Goal: Task Accomplishment & Management: Manage account settings

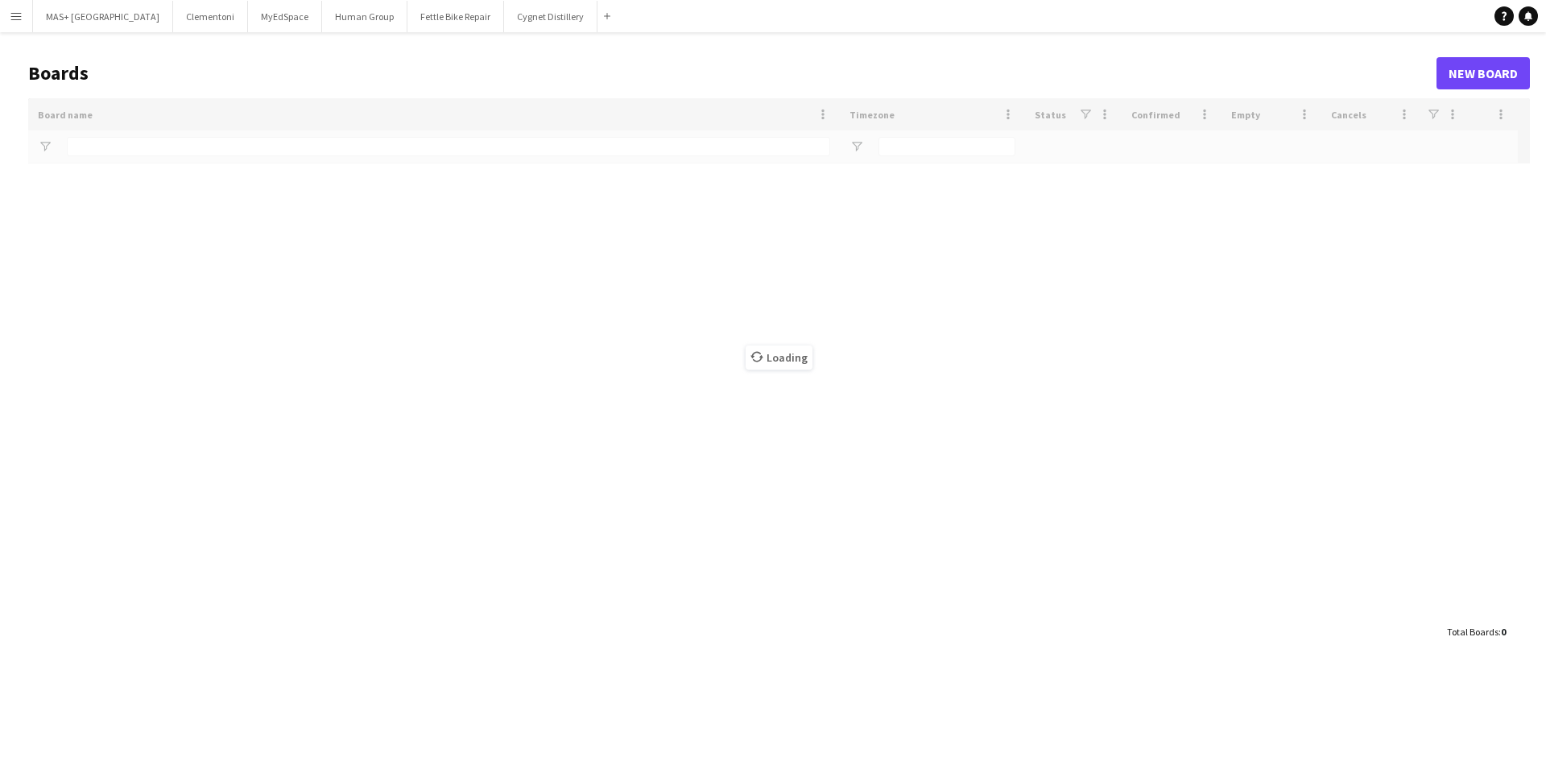
type input "**********"
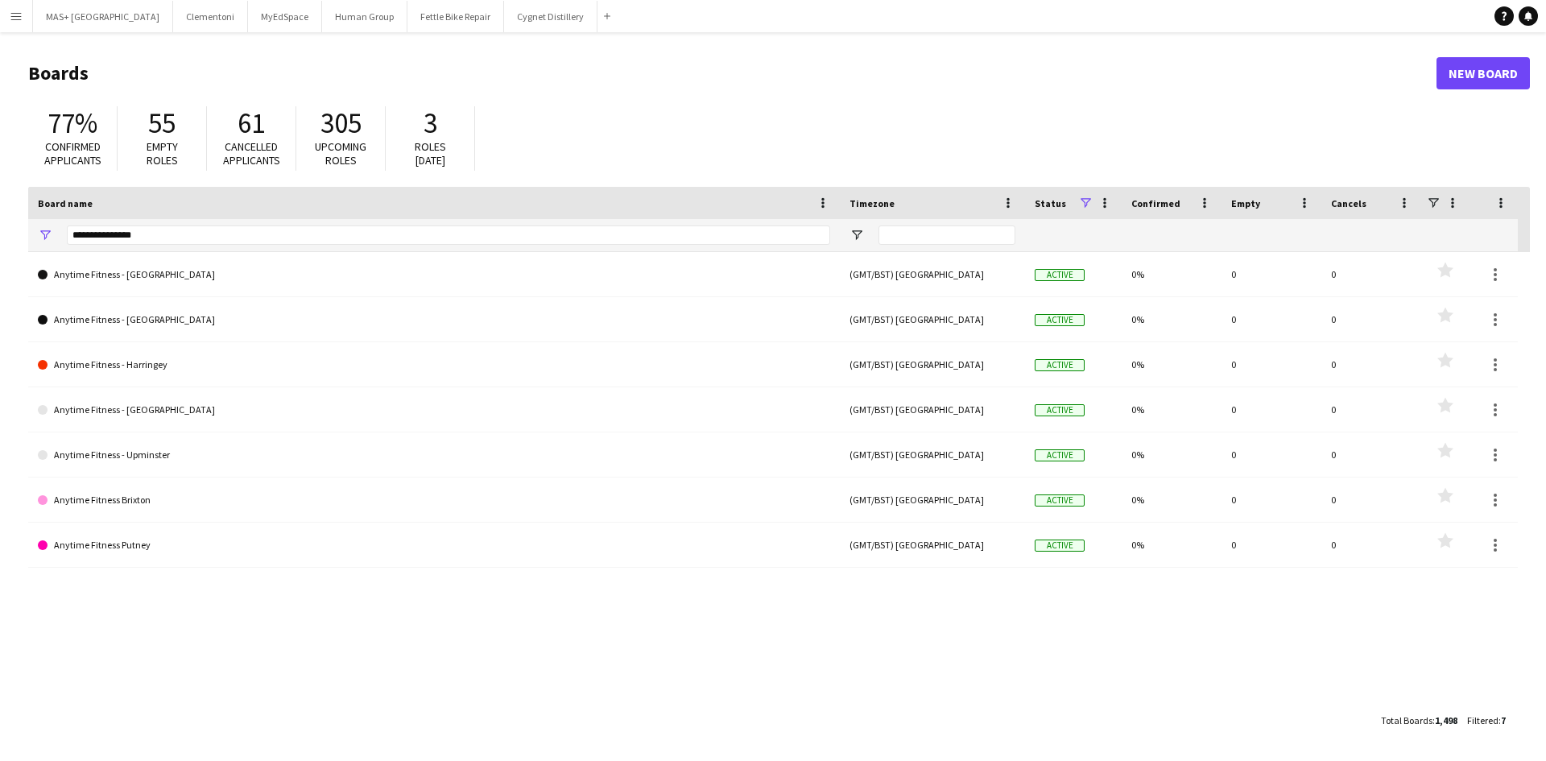
click at [23, 15] on button "Menu" at bounding box center [16, 16] width 32 height 32
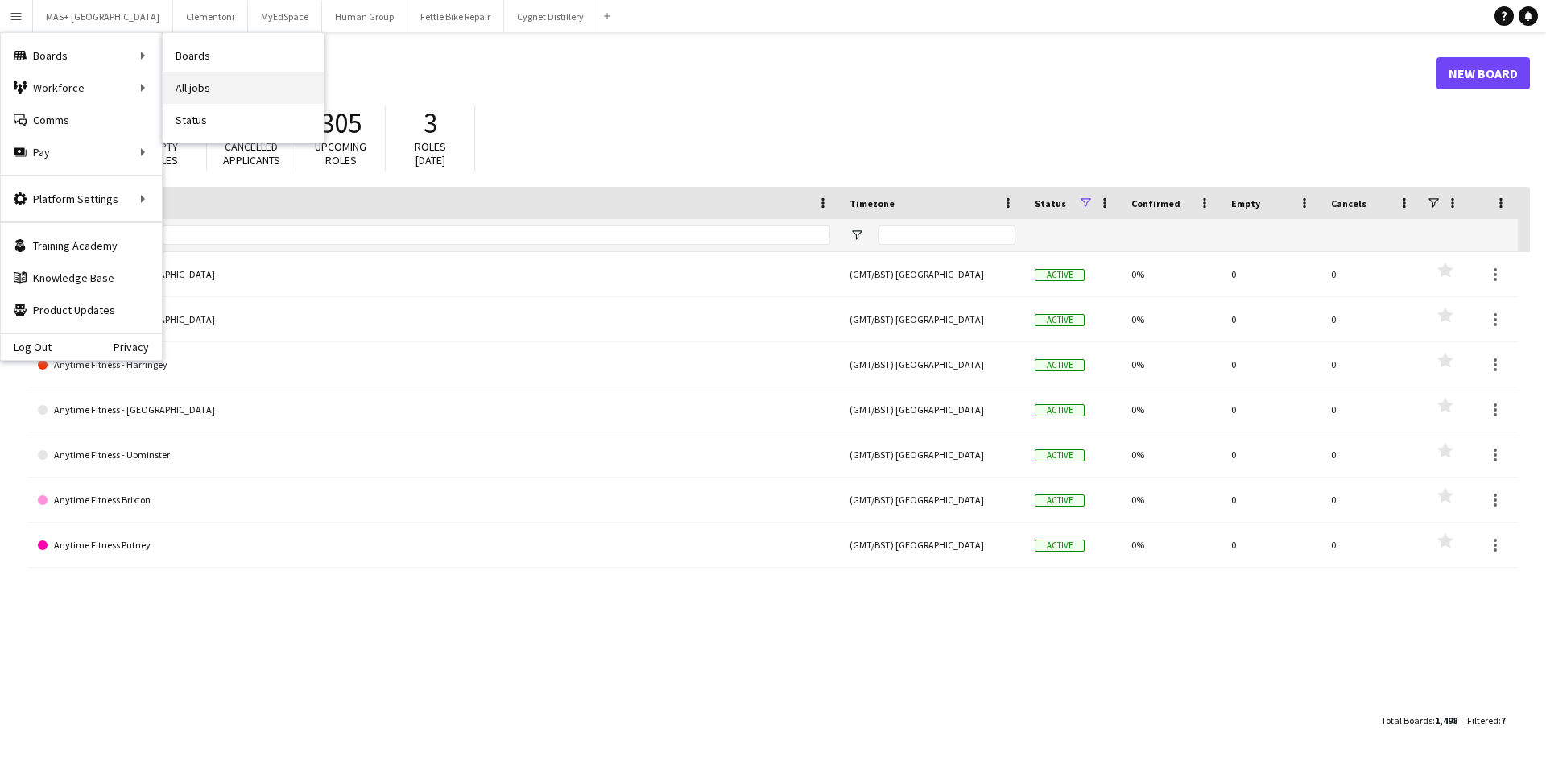
click at [233, 88] on link "All jobs" at bounding box center [243, 88] width 161 height 32
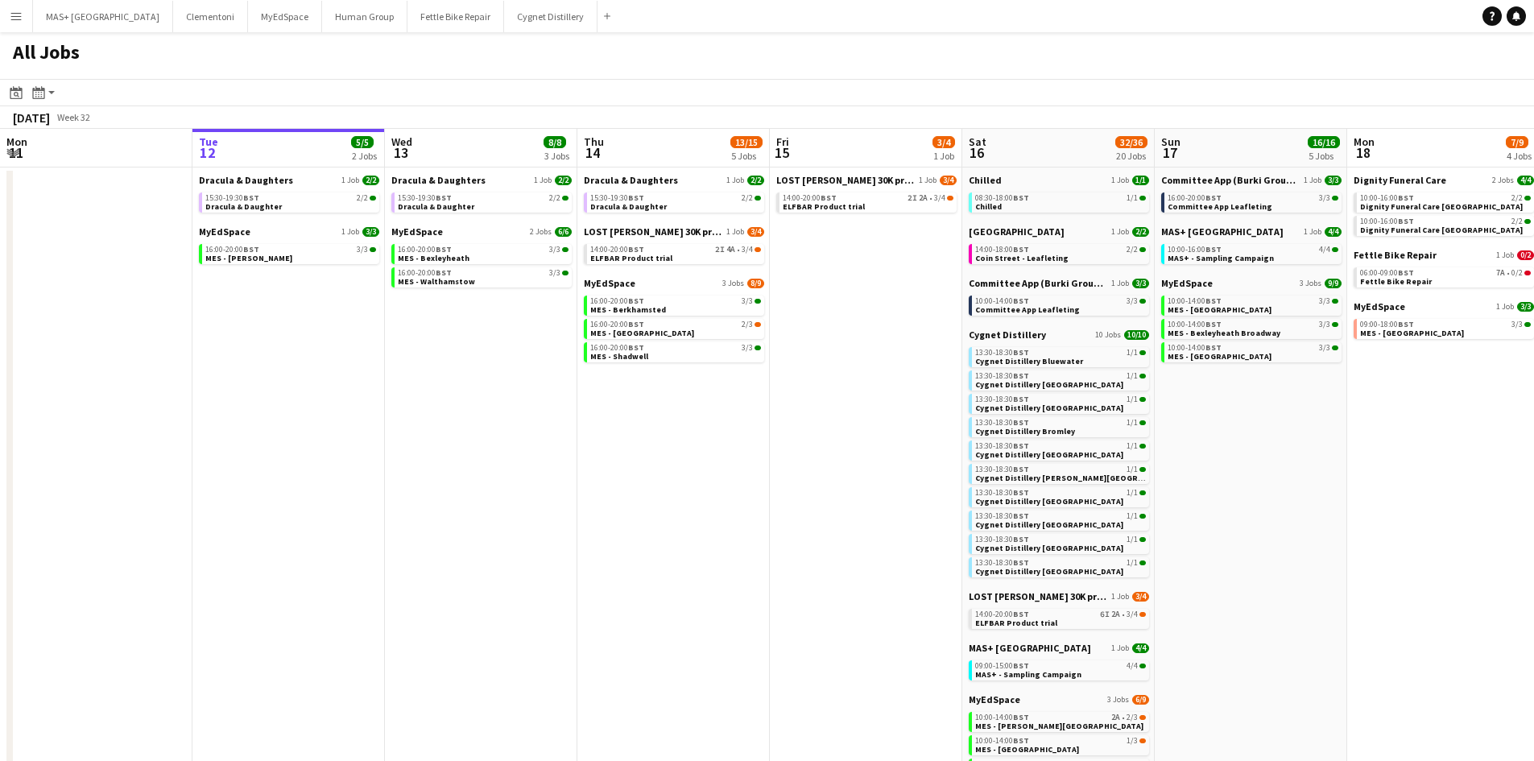
scroll to position [0, 421]
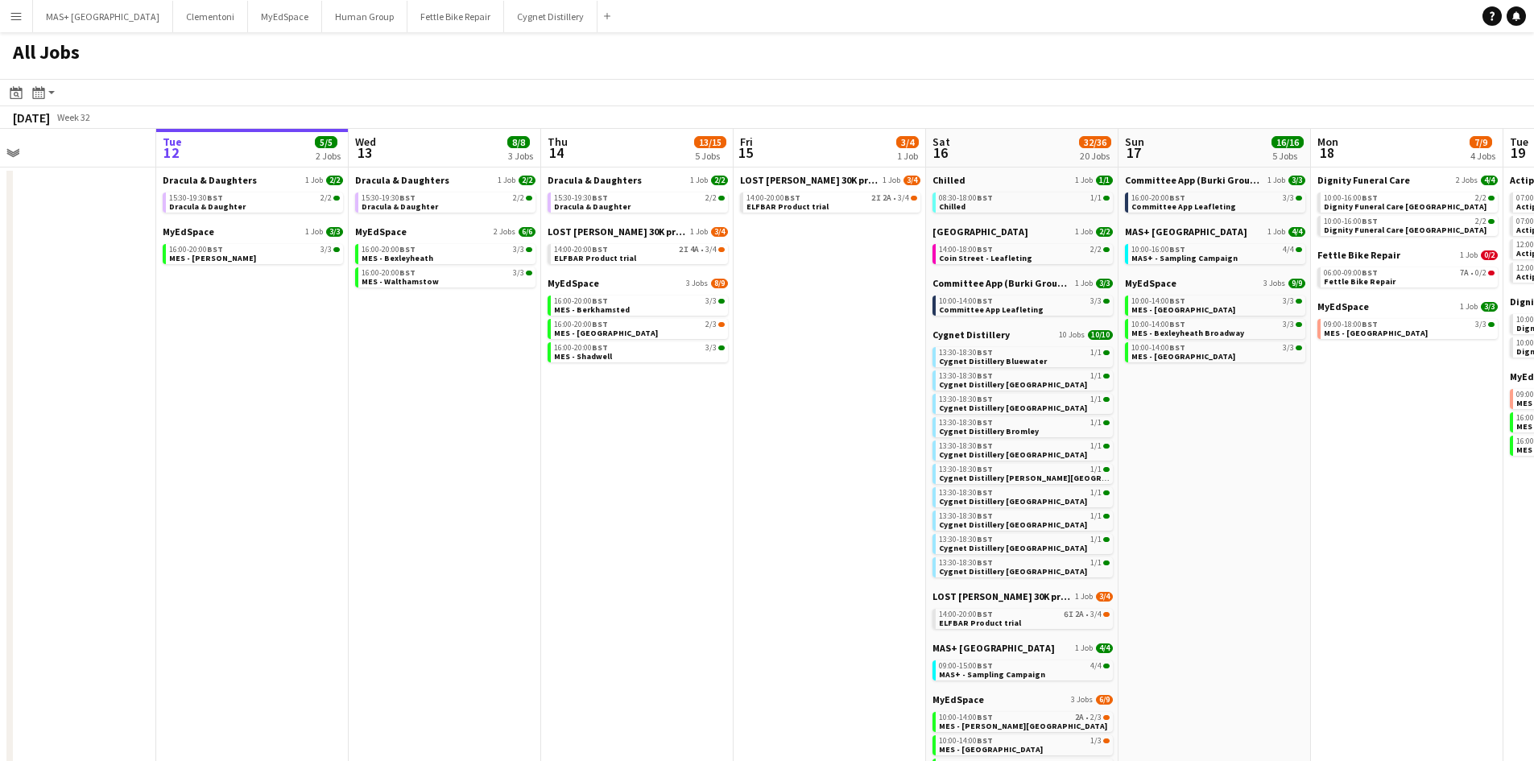
click at [1158, 432] on app-all-jobs "All Jobs Date picker AUG 2025 AUG 2025 Monday M Tuesday T Wednesday W Thursday …" at bounding box center [767, 524] width 1534 height 985
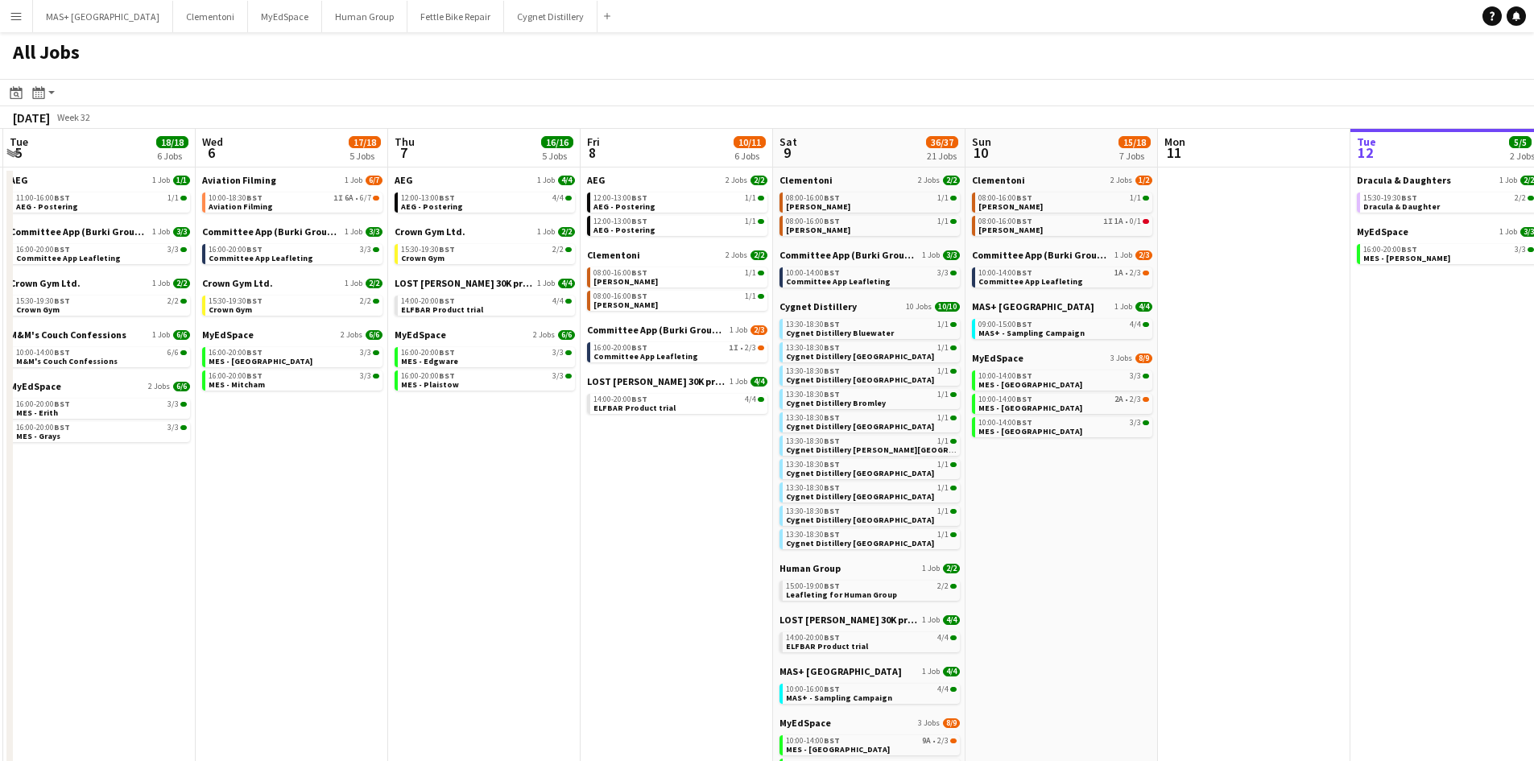
drag, startPoint x: 266, startPoint y: 493, endPoint x: 691, endPoint y: 436, distance: 428.8
click at [691, 483] on app-calendar-viewport "Sun 3 14/16 6 Jobs Mon 4 1/1 1 Job Tue 5 18/18 6 Jobs Wed 6 17/18 5 Jobs Thu 7 …" at bounding box center [767, 573] width 1534 height 888
click at [450, 205] on span "AEG - Postering" at bounding box center [433, 206] width 62 height 10
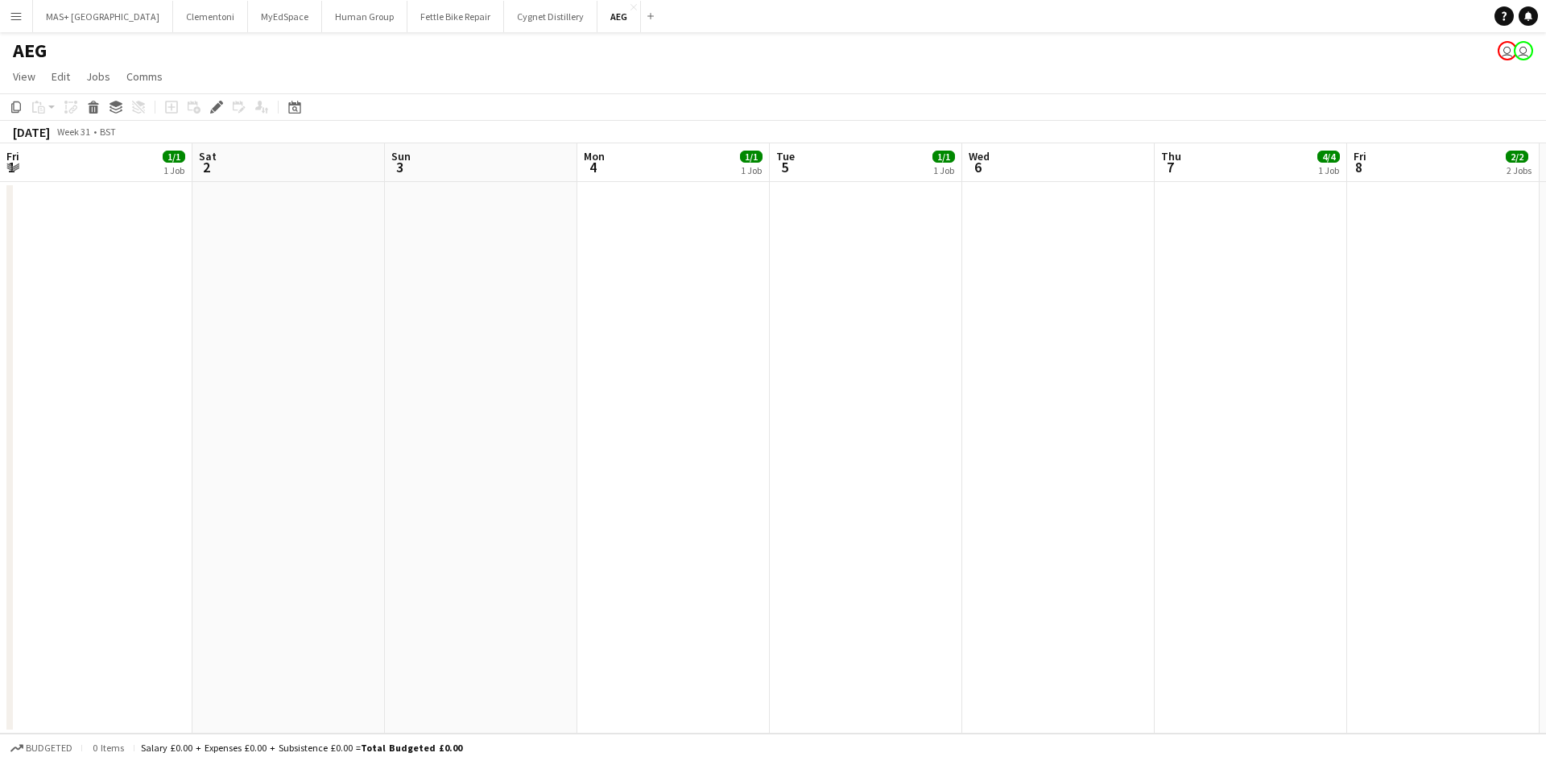
scroll to position [0, 554]
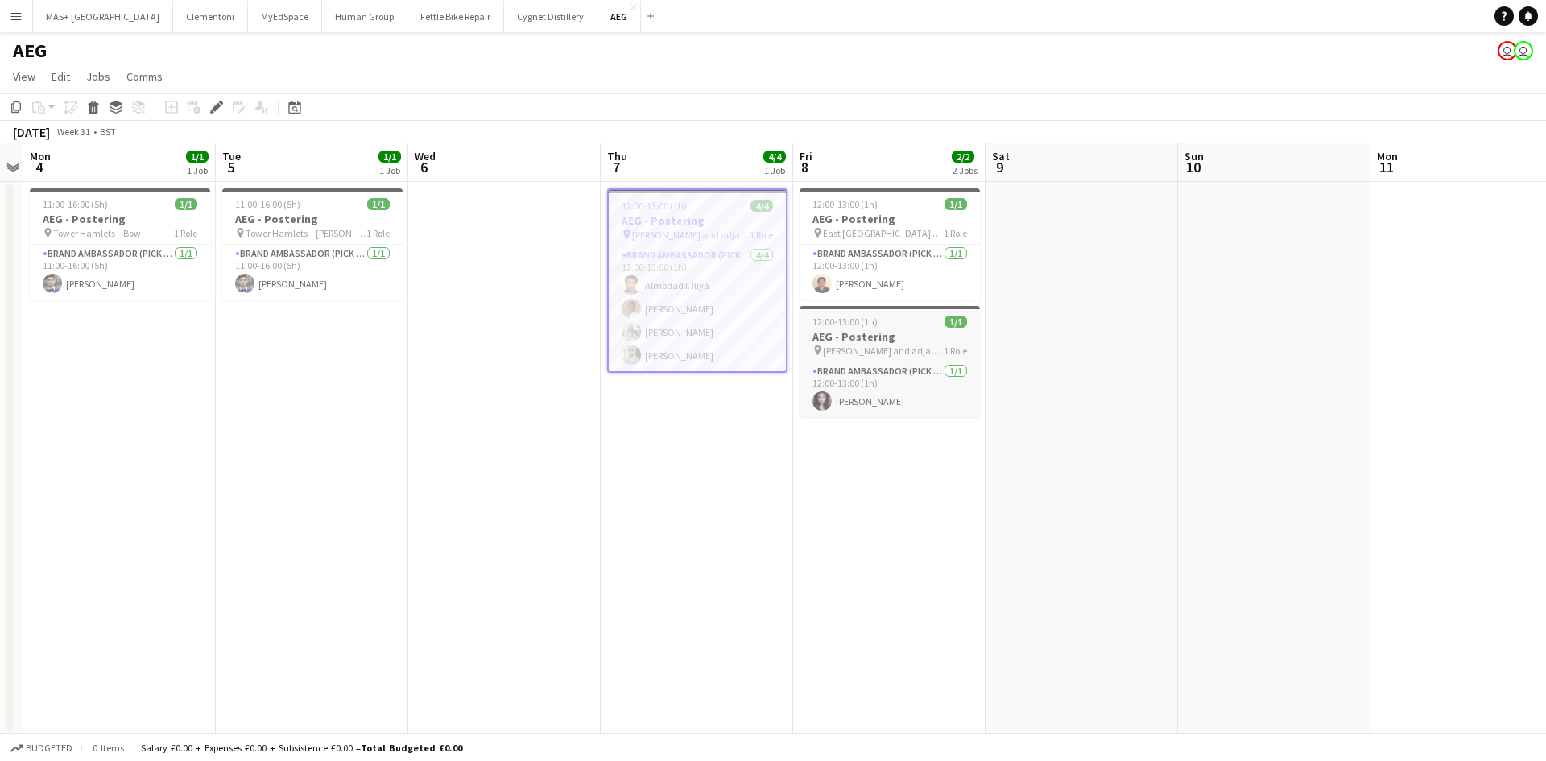
click at [874, 346] on span "[PERSON_NAME] and adjacent areas" at bounding box center [883, 351] width 121 height 12
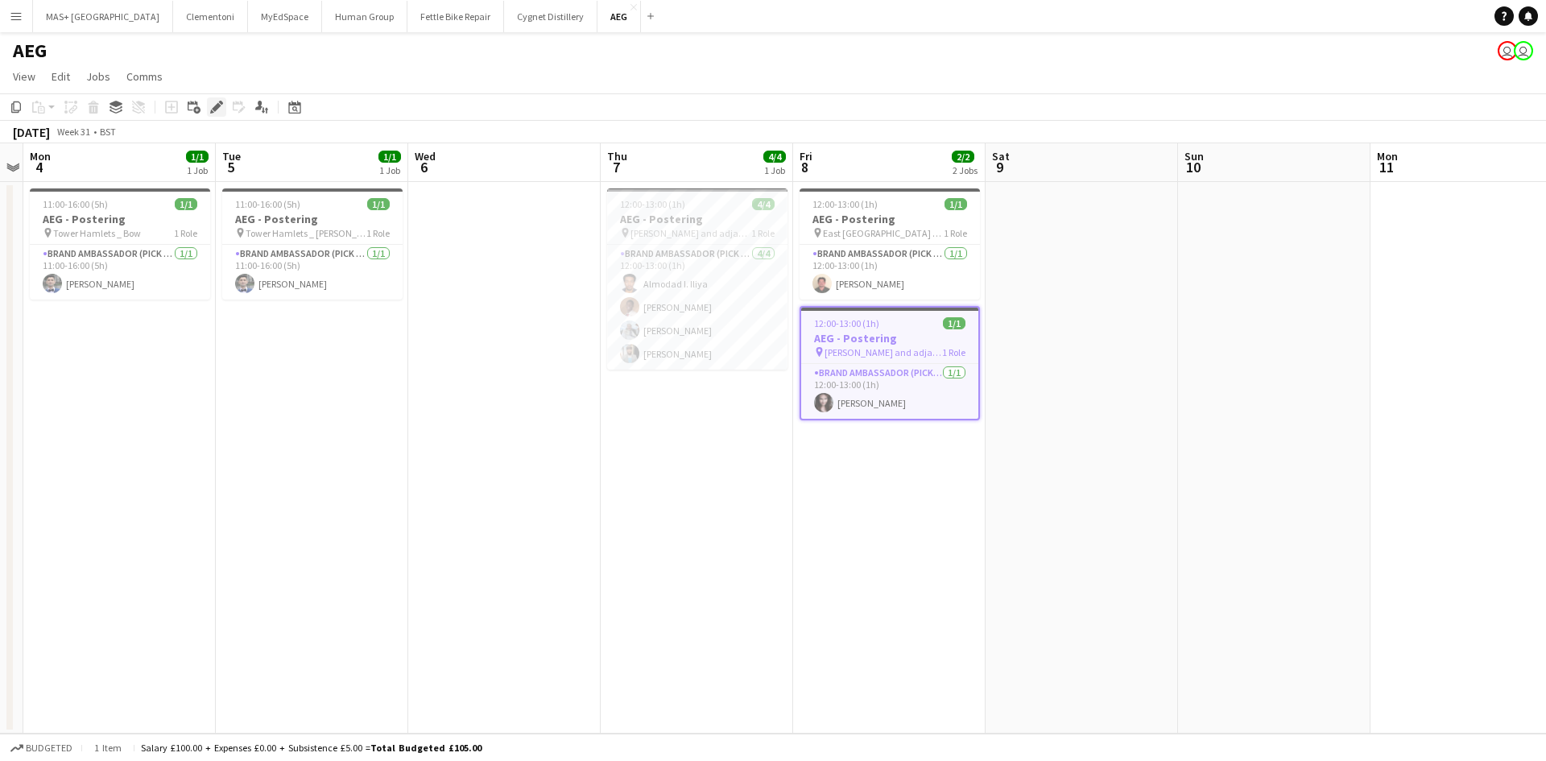
click at [215, 109] on icon at bounding box center [216, 107] width 9 height 9
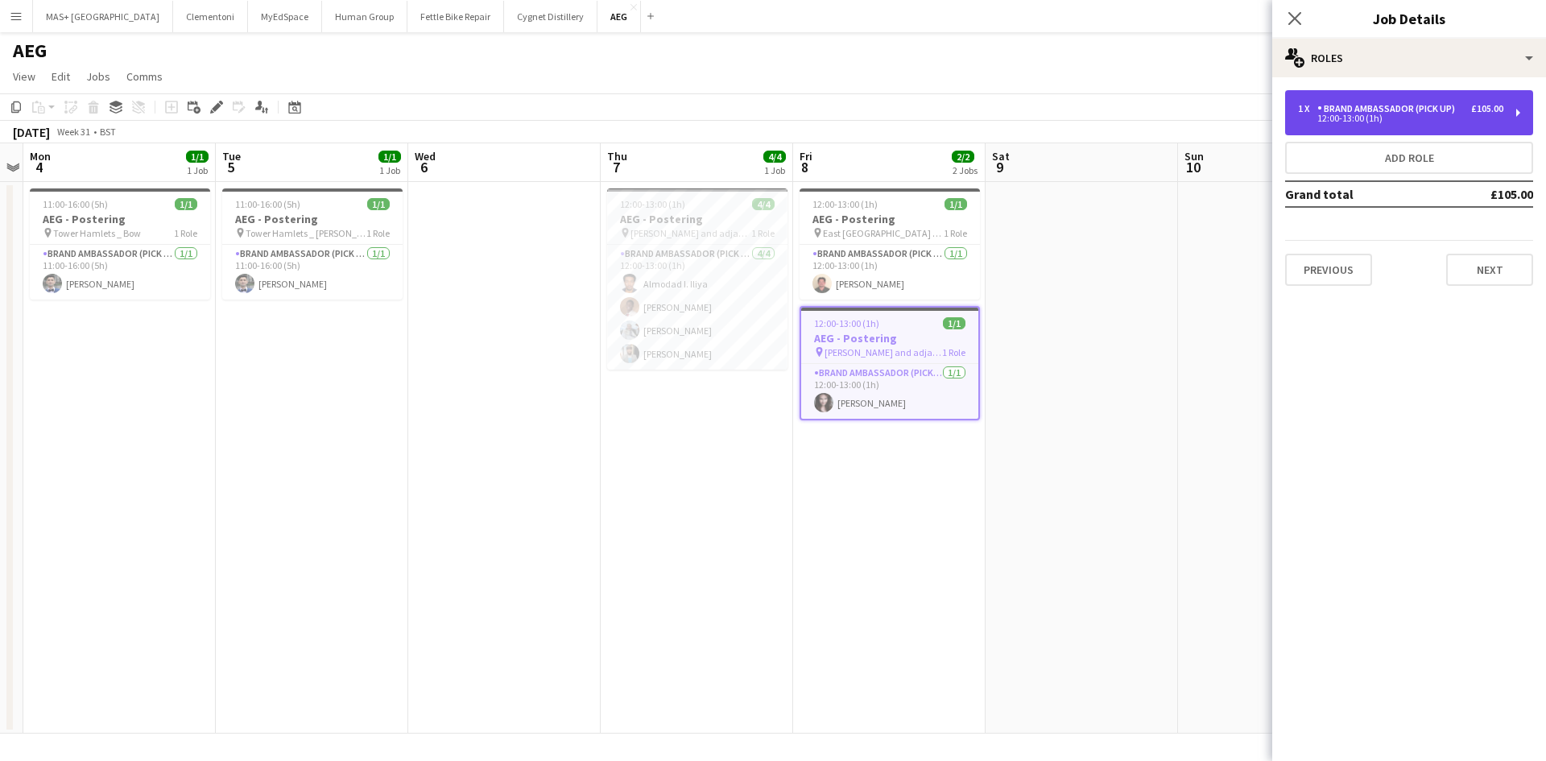
click at [1357, 104] on div "Brand Ambassador (Pick up)" at bounding box center [1389, 108] width 144 height 11
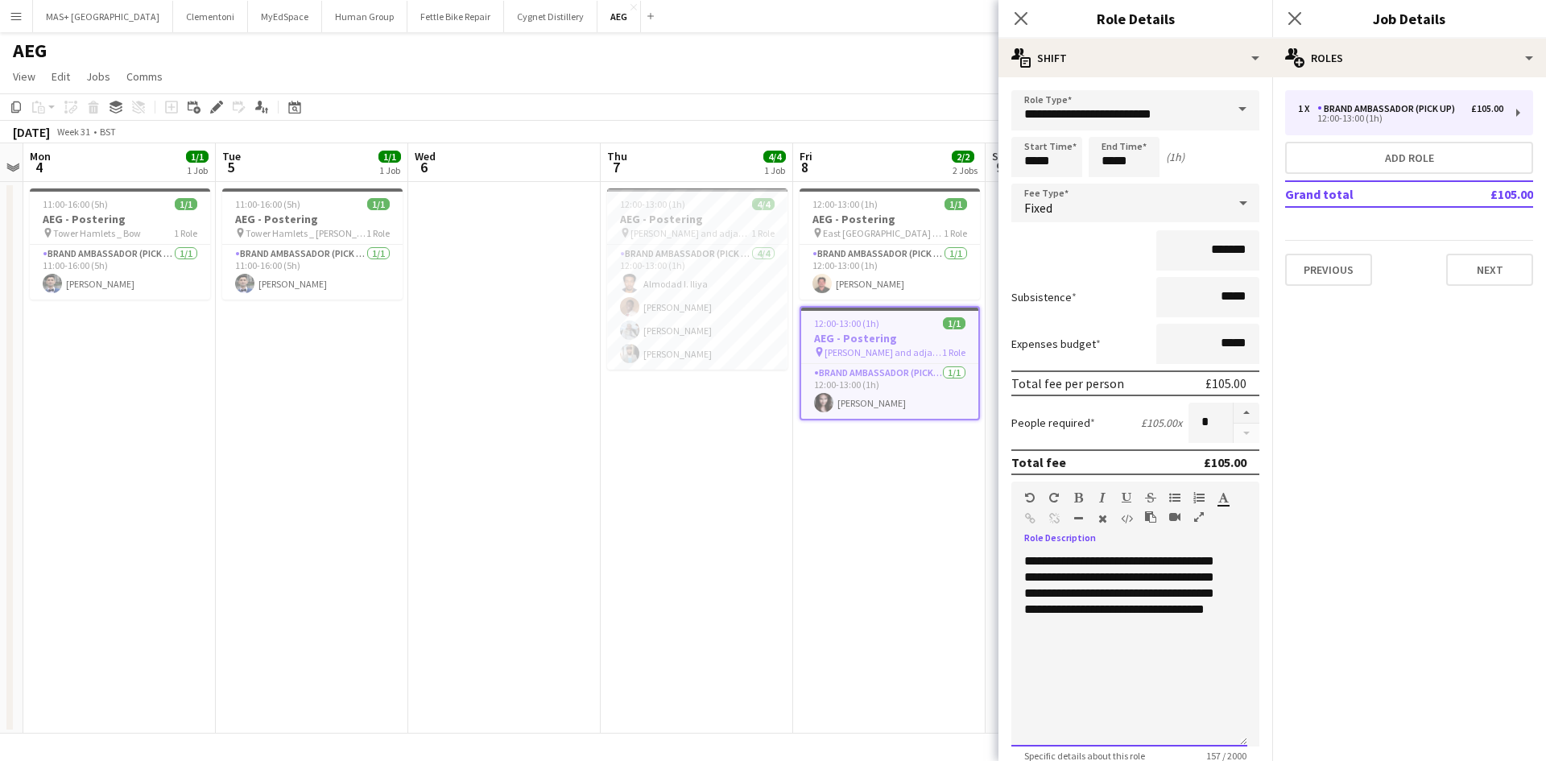
click at [1227, 631] on div "**********" at bounding box center [1129, 649] width 236 height 193
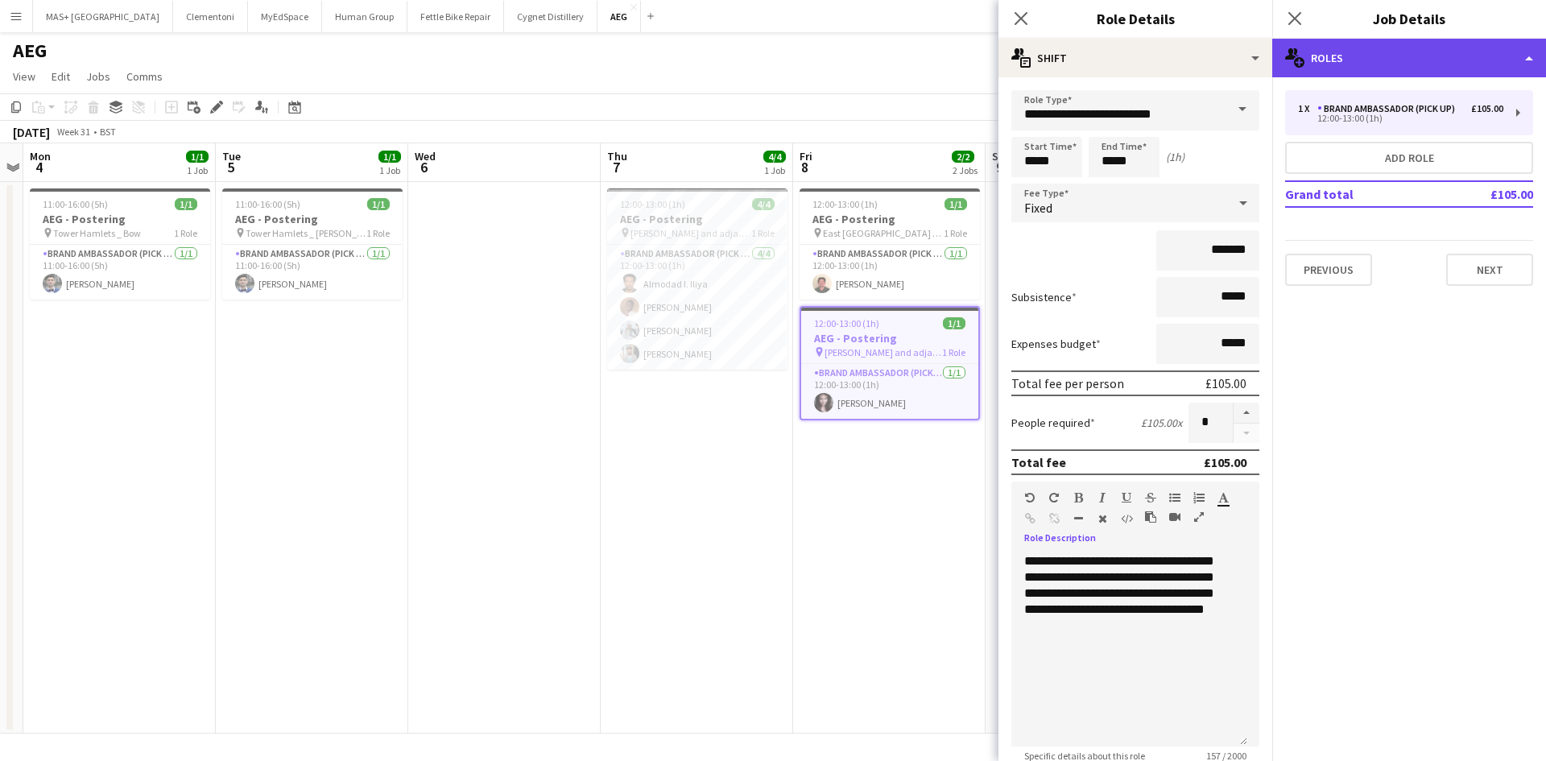
click at [1365, 55] on div "multiple-users-add Roles" at bounding box center [1409, 58] width 274 height 39
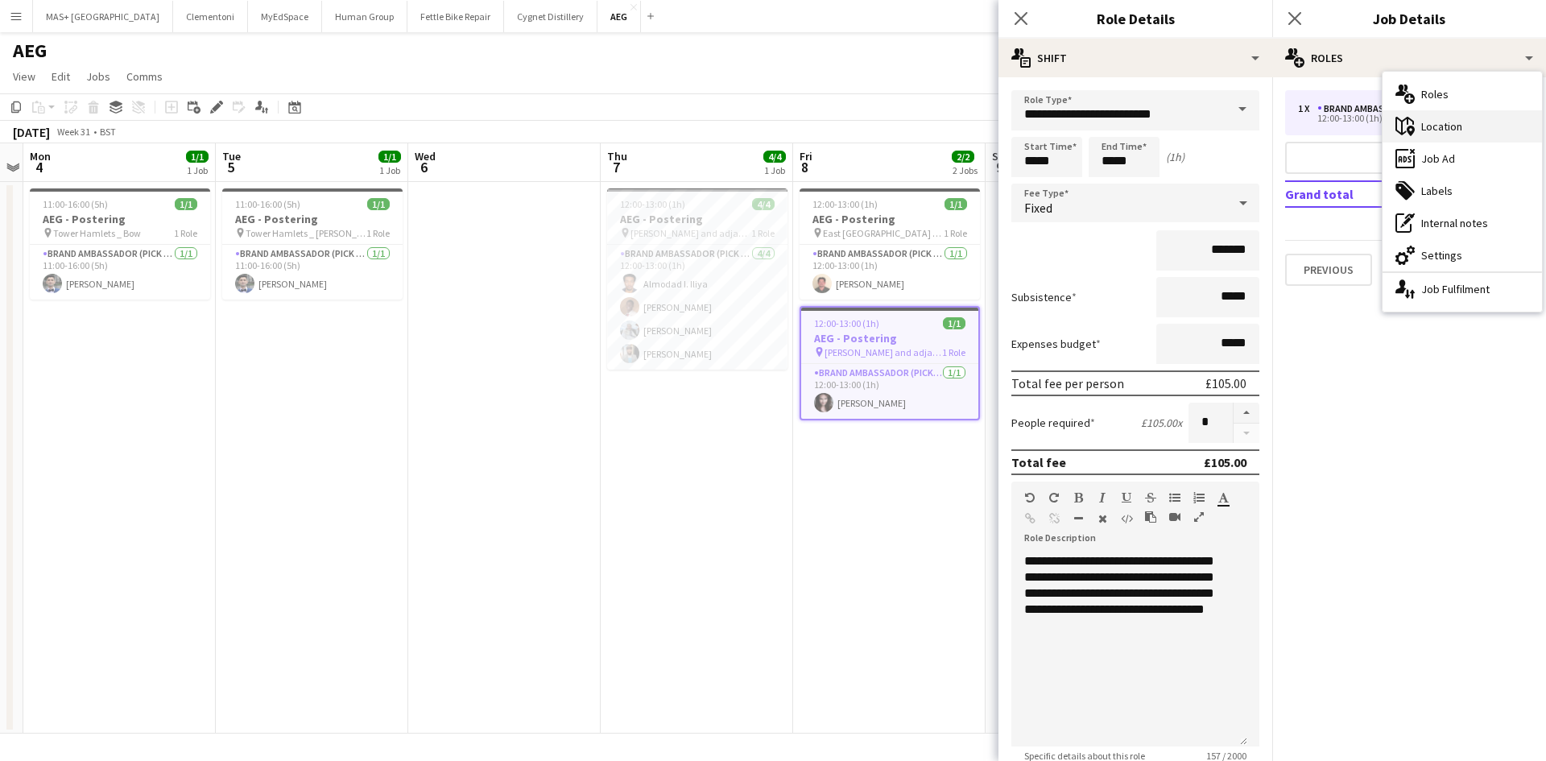
click at [1456, 135] on div "maps-pin-1 Location" at bounding box center [1461, 126] width 159 height 32
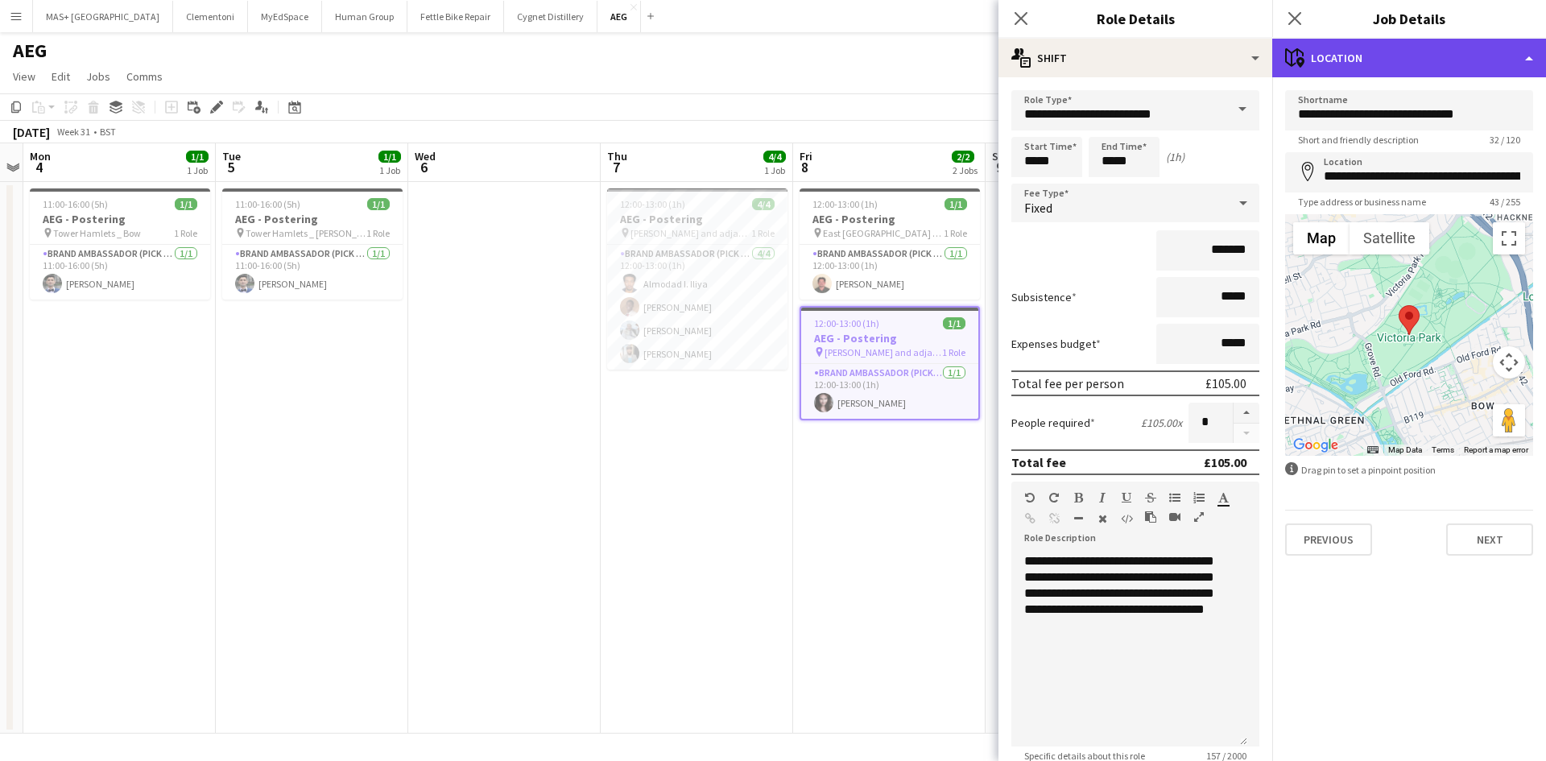
click at [1362, 58] on div "maps-pin-1 Location" at bounding box center [1409, 58] width 274 height 39
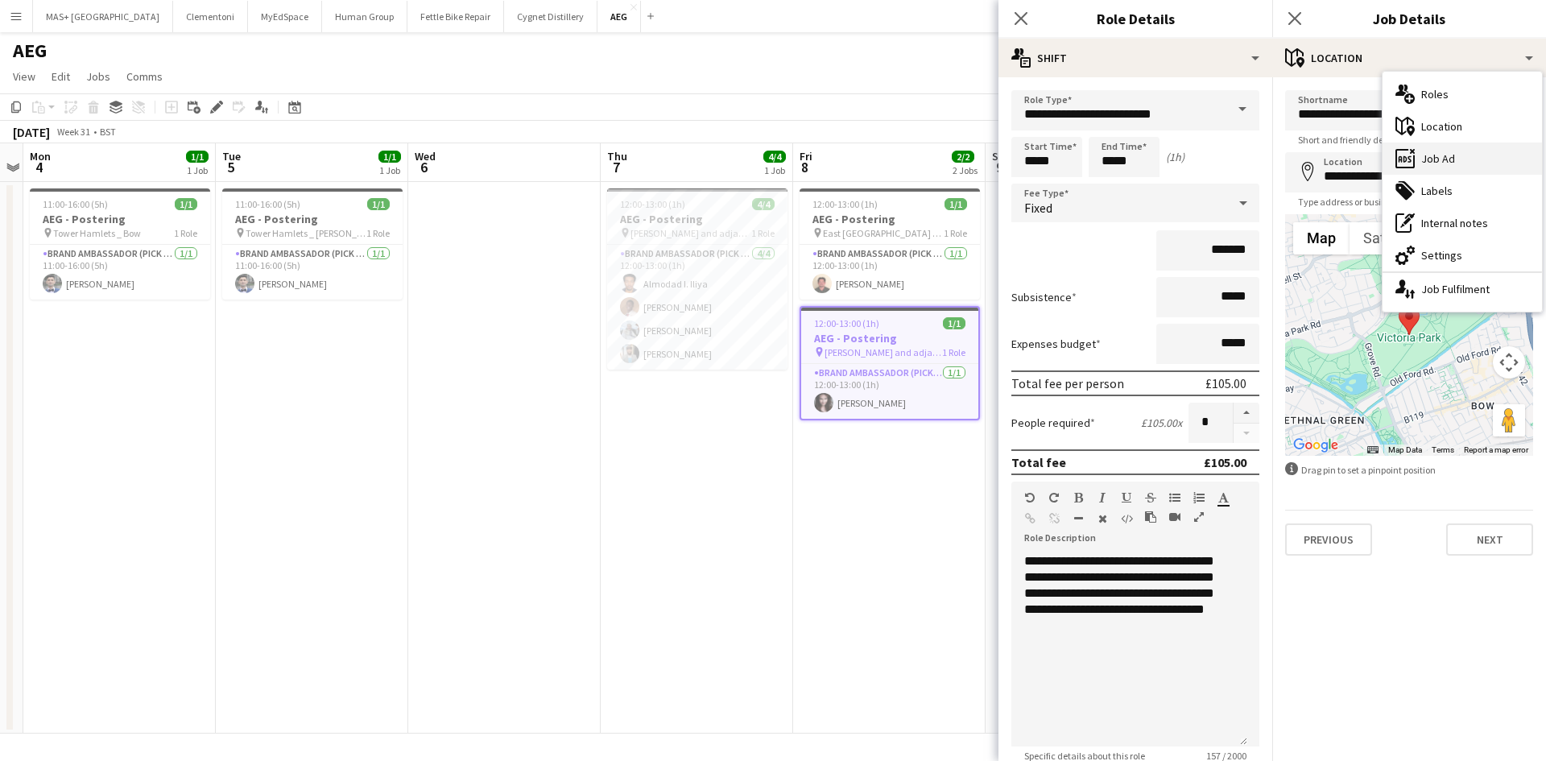
click at [1439, 160] on div "ads-window Job Ad" at bounding box center [1461, 159] width 159 height 32
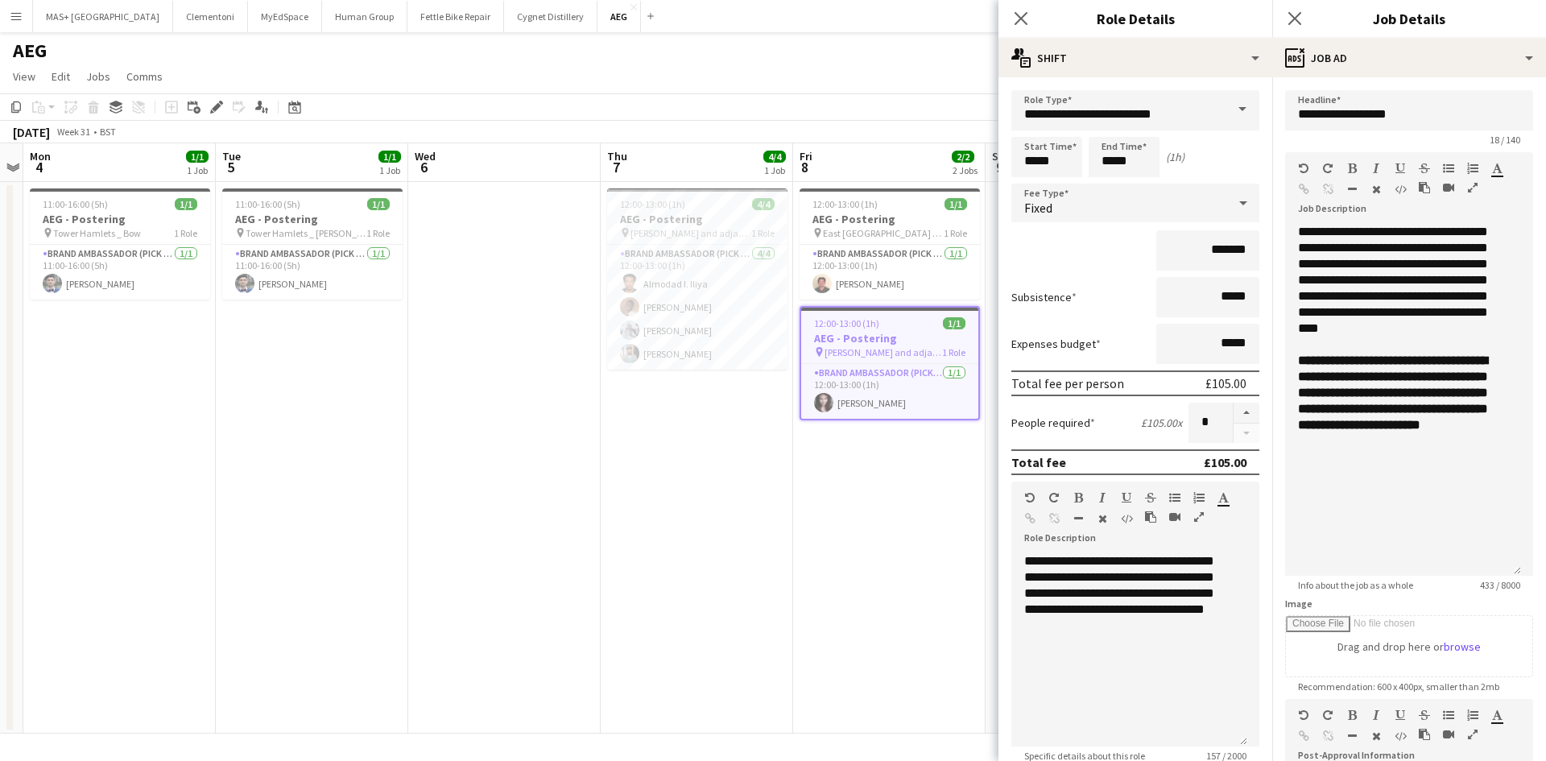
drag, startPoint x: 1514, startPoint y: 317, endPoint x: 1495, endPoint y: 572, distance: 256.0
click at [1495, 572] on div "**********" at bounding box center [1403, 400] width 236 height 352
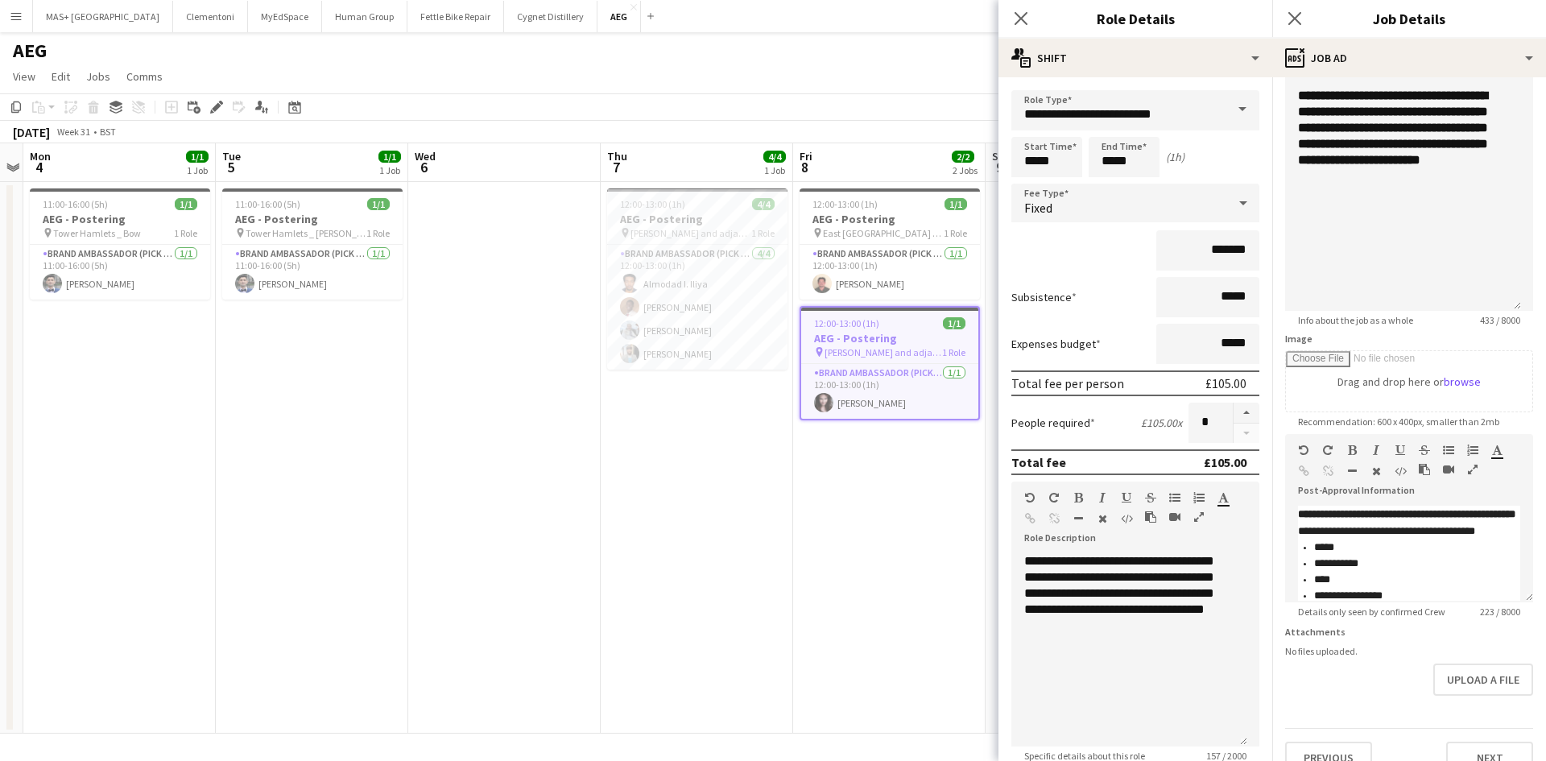
scroll to position [303, 0]
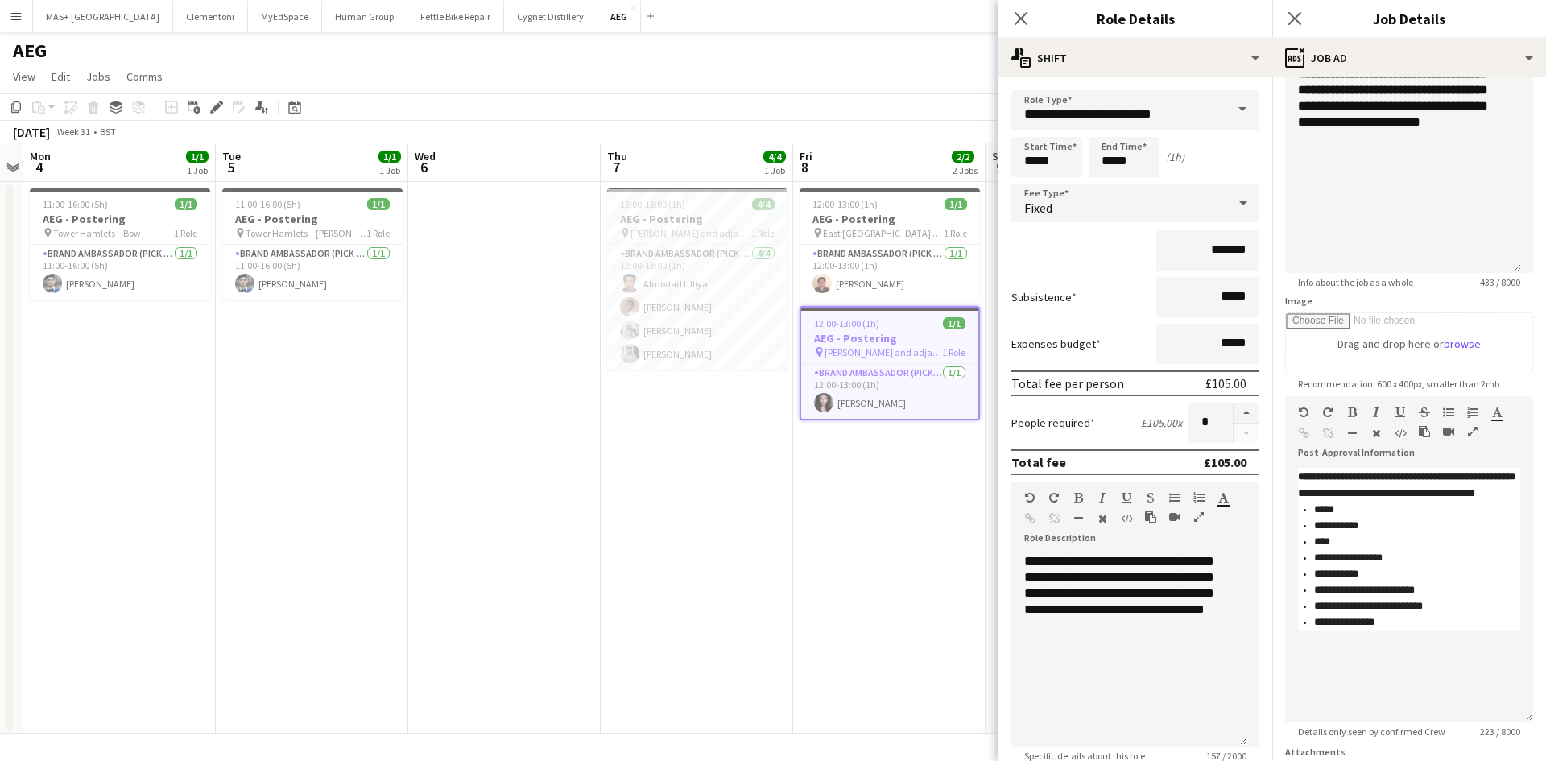
drag, startPoint x: 1518, startPoint y: 561, endPoint x: 1481, endPoint y: 737, distance: 180.2
click at [1481, 722] on div "**********" at bounding box center [1409, 595] width 248 height 254
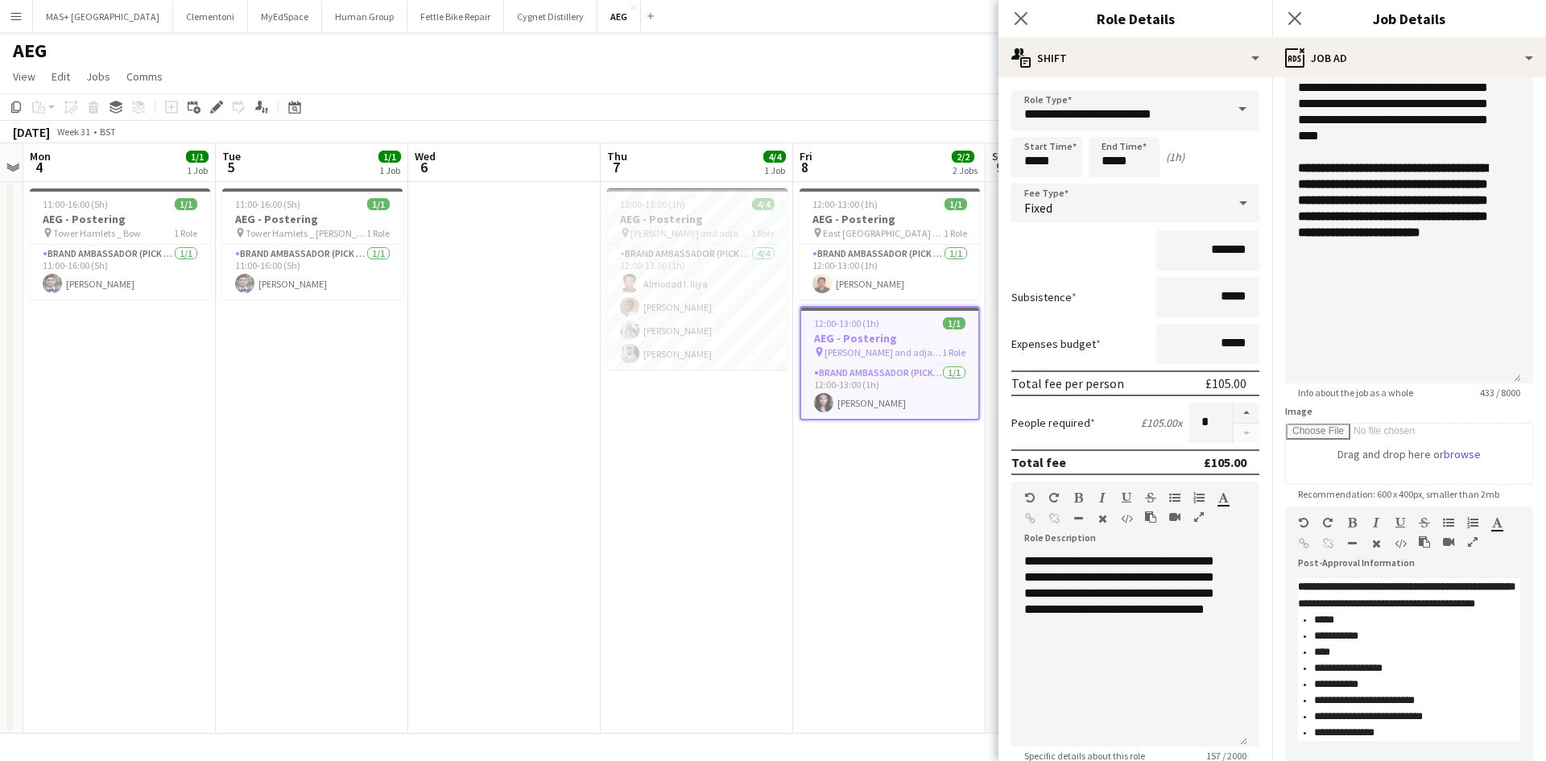
scroll to position [142, 0]
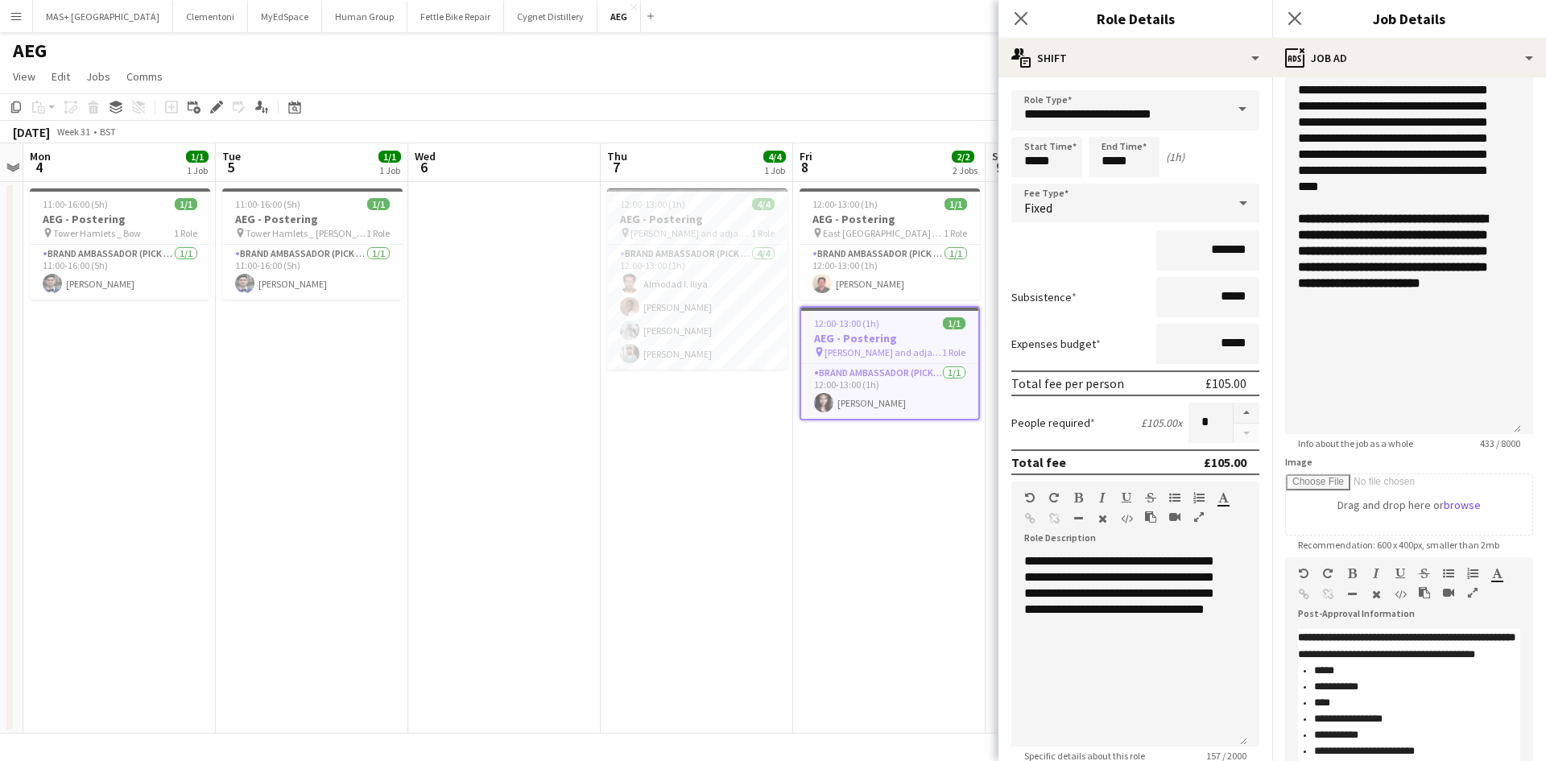
click at [986, 481] on app-date-cell at bounding box center [1081, 458] width 192 height 552
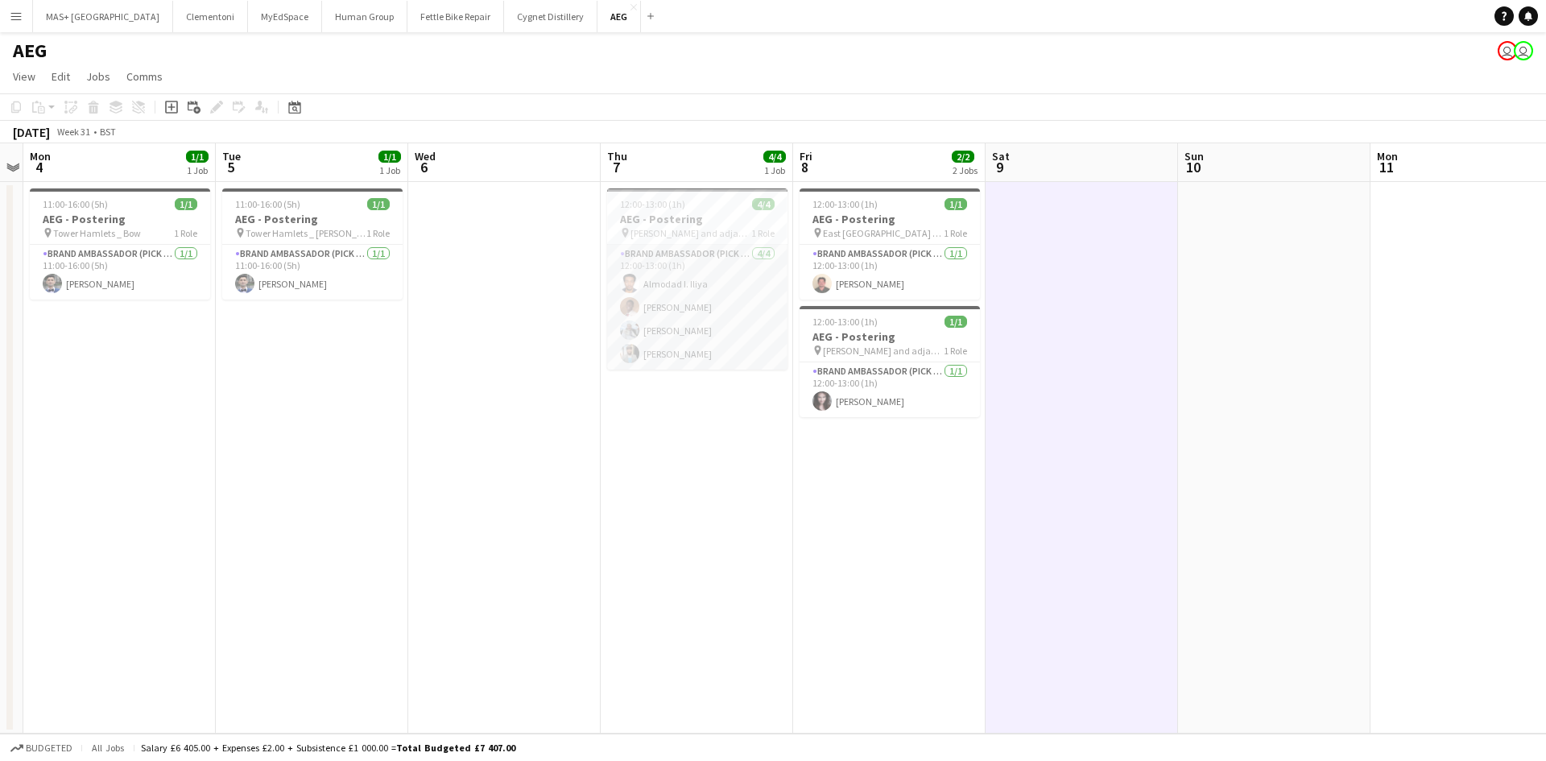
click at [683, 326] on app-card-role "Brand Ambassador (Pick up) [DATE] 12:00-13:00 (1h) Almodad I. [PERSON_NAME] Fak…" at bounding box center [697, 307] width 180 height 125
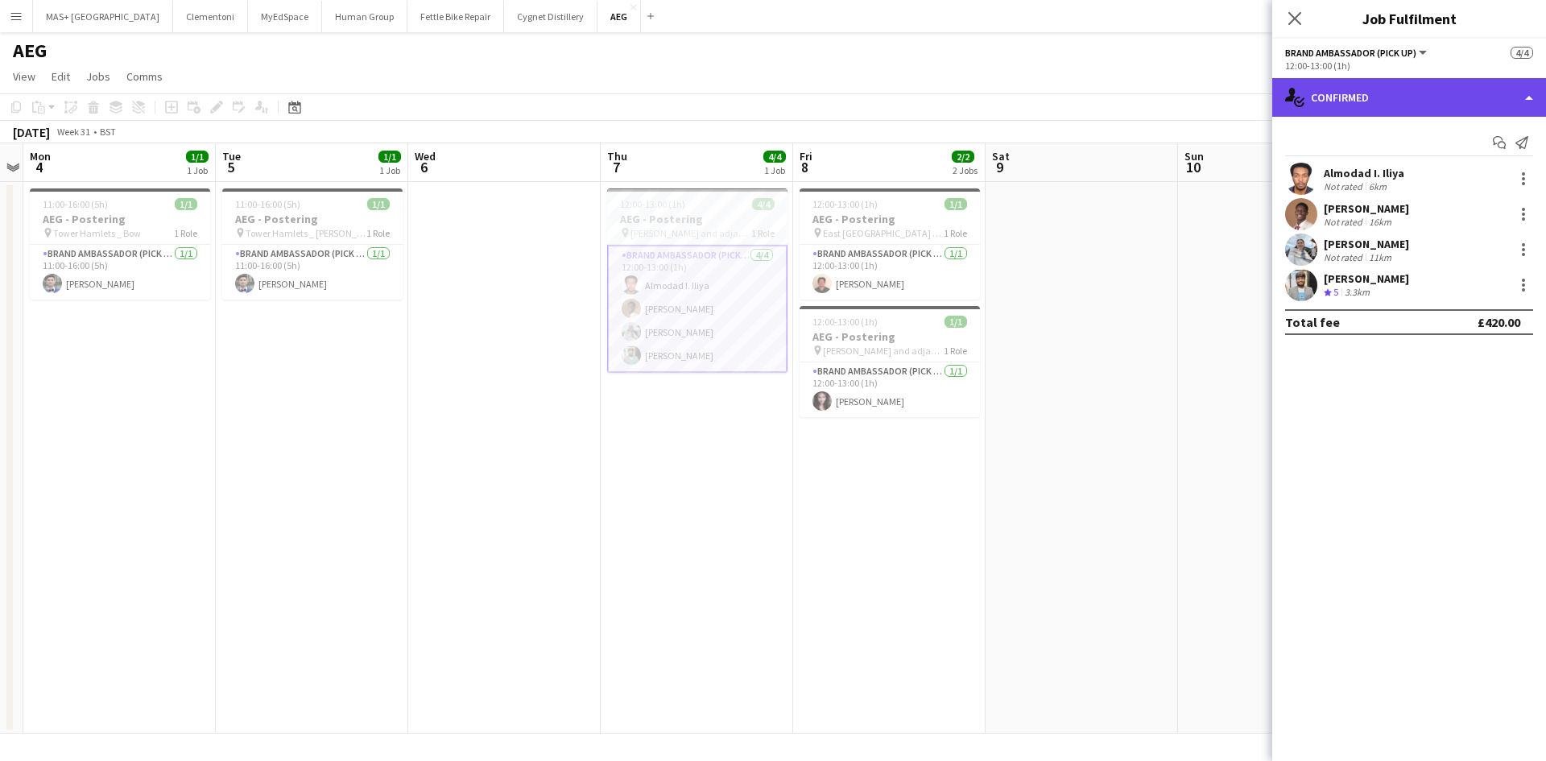
click at [1386, 106] on div "single-neutral-actions-check-2 Confirmed" at bounding box center [1409, 97] width 274 height 39
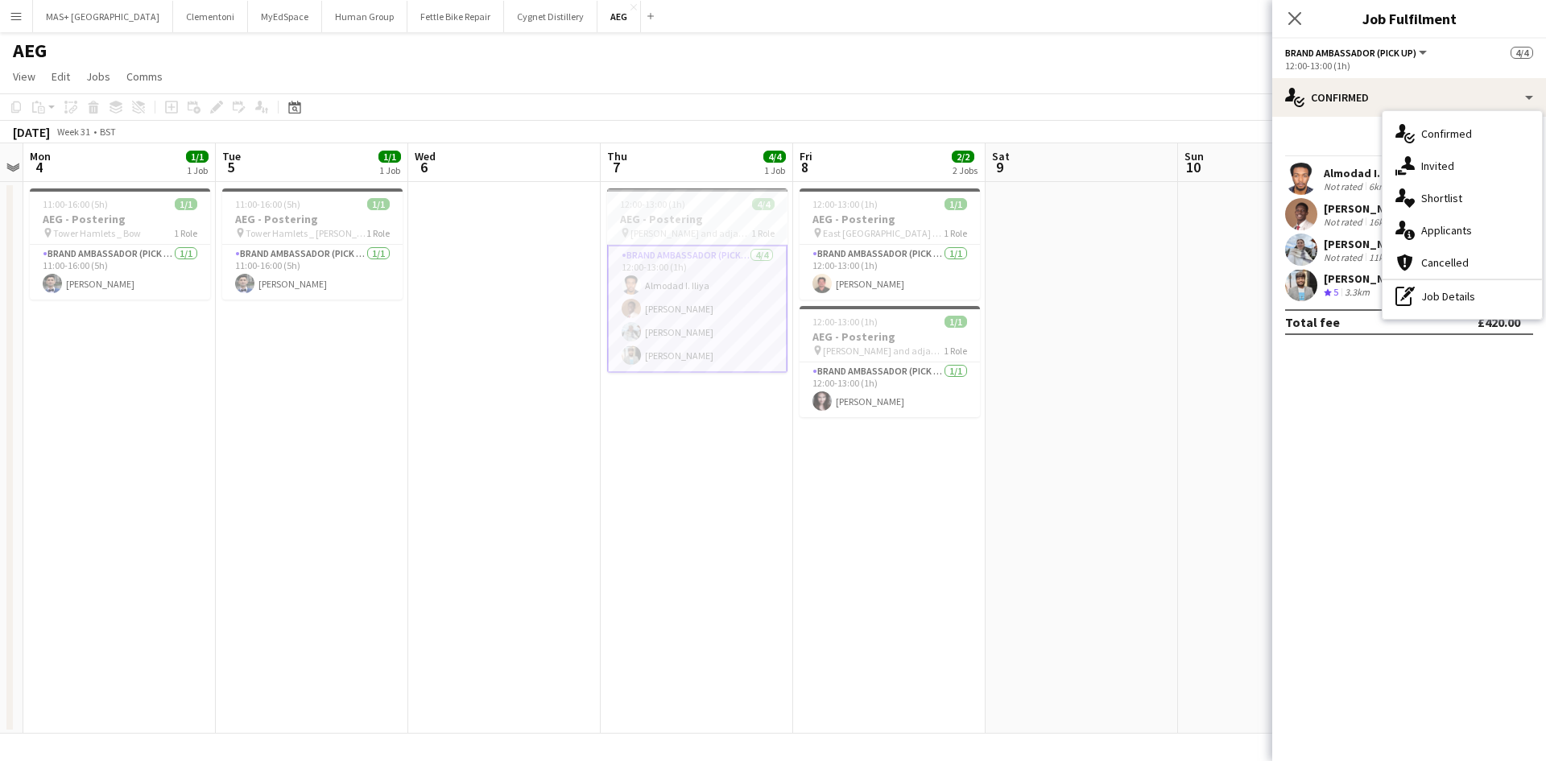
click at [1337, 126] on div "Start chat Send notification Almodad I. Iliya Not rated 6km [PERSON_NAME] Not r…" at bounding box center [1409, 232] width 274 height 231
click at [1521, 176] on div at bounding box center [1523, 178] width 19 height 19
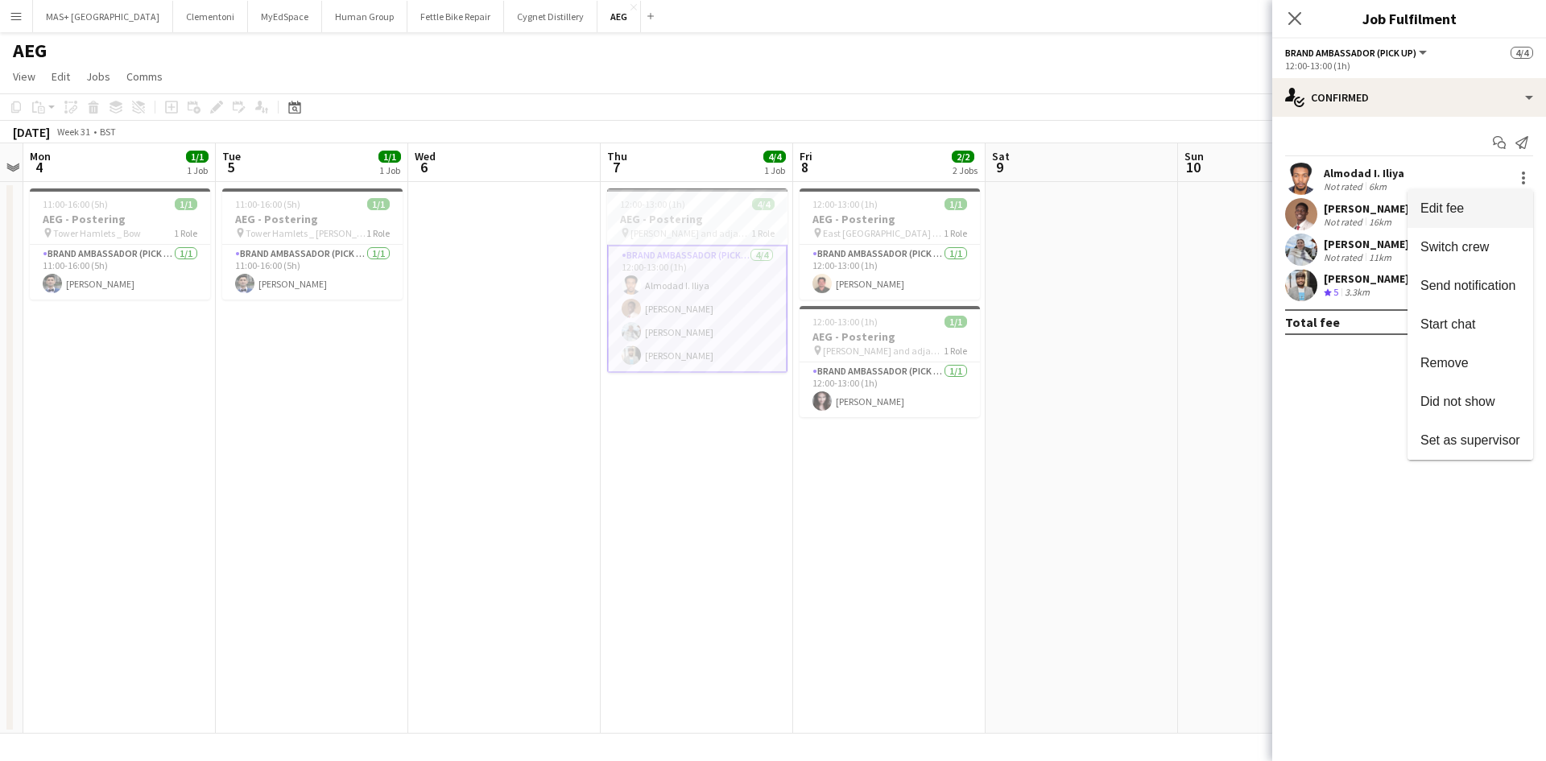
click at [1472, 201] on span "Edit fee" at bounding box center [1470, 208] width 100 height 14
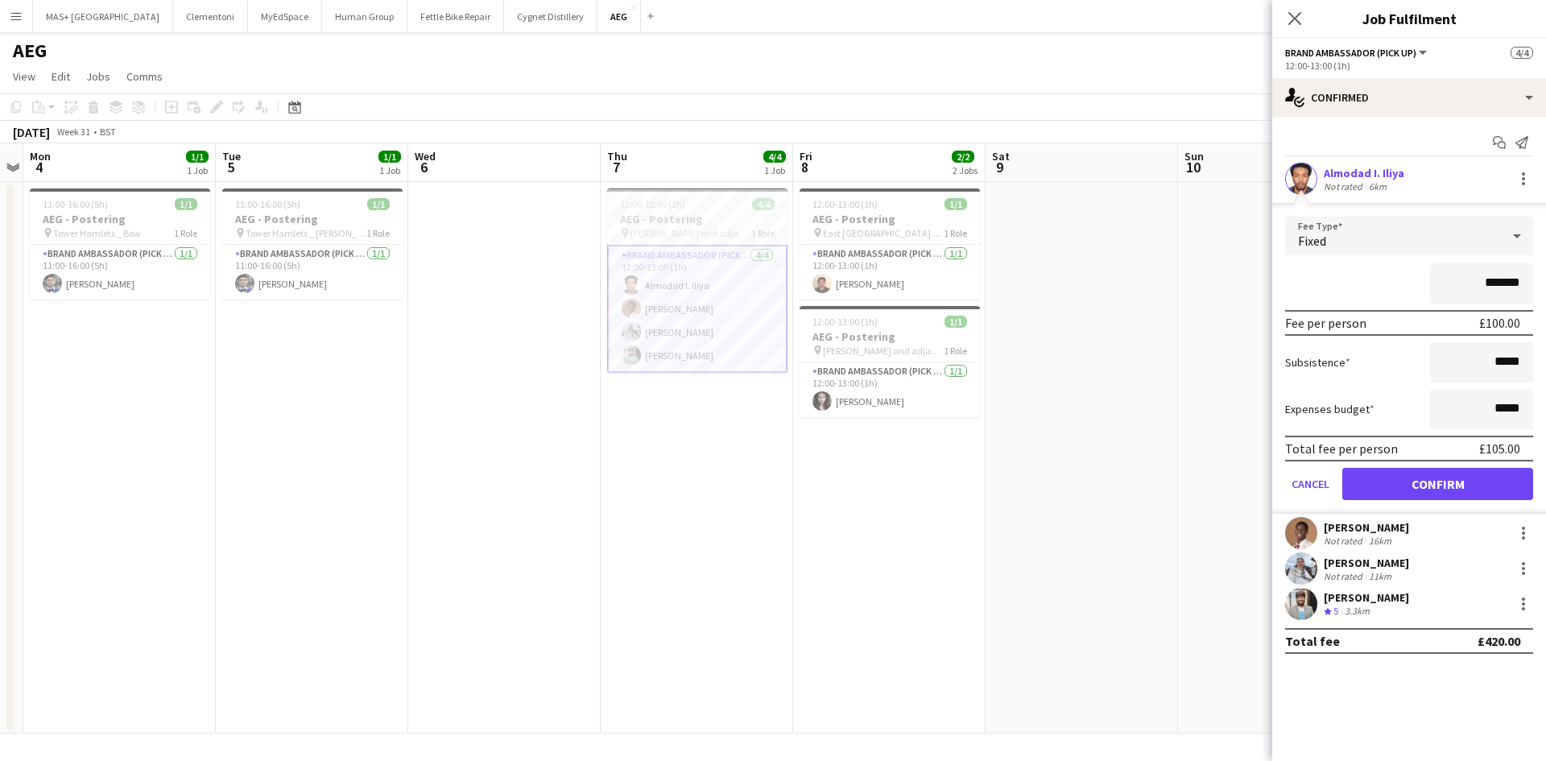
click at [1085, 306] on app-date-cell at bounding box center [1081, 458] width 192 height 552
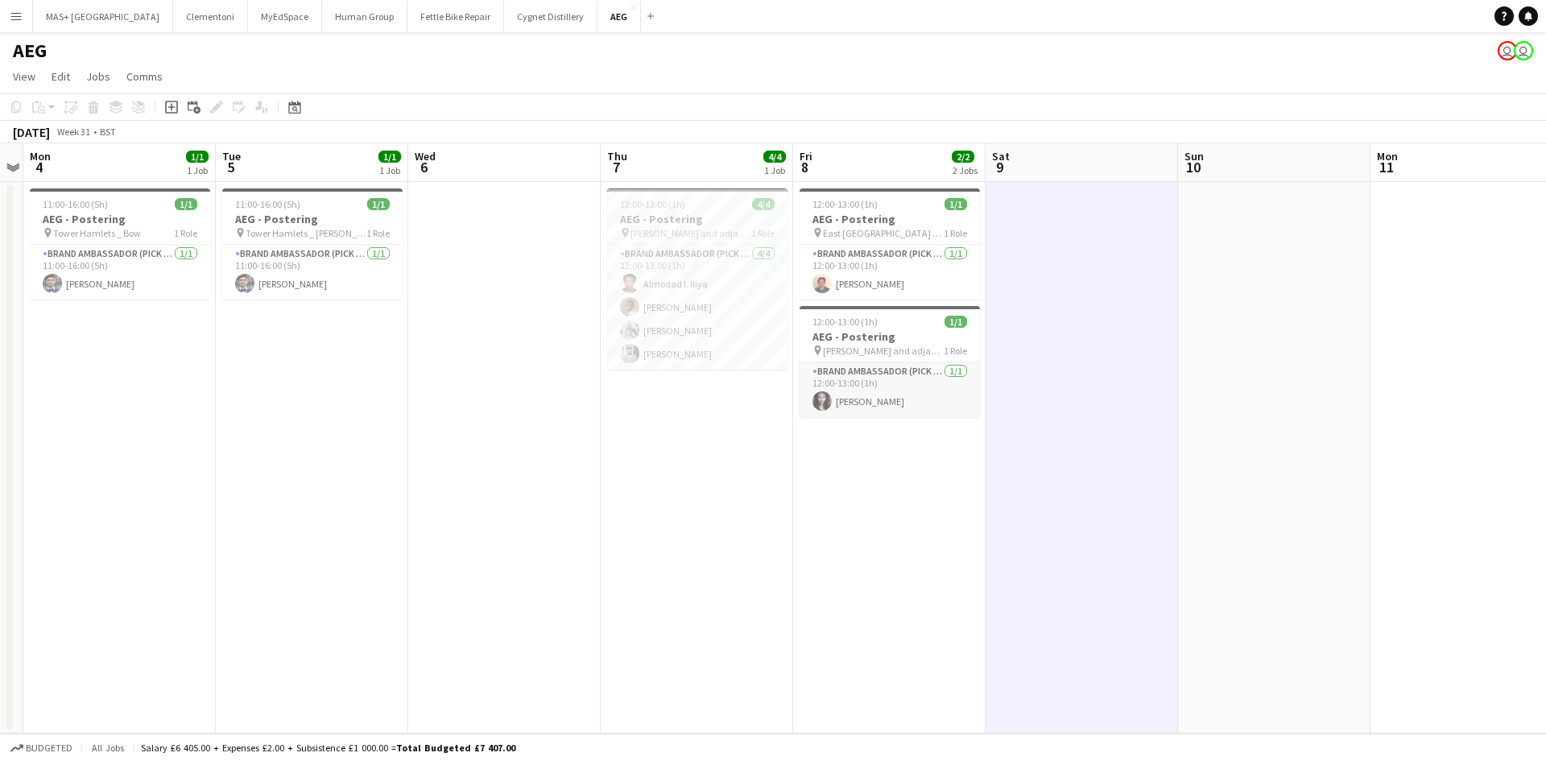
click at [860, 386] on app-card-role "Brand Ambassador (Pick up) [DATE] 12:00-13:00 (1h) [PERSON_NAME]" at bounding box center [889, 389] width 180 height 55
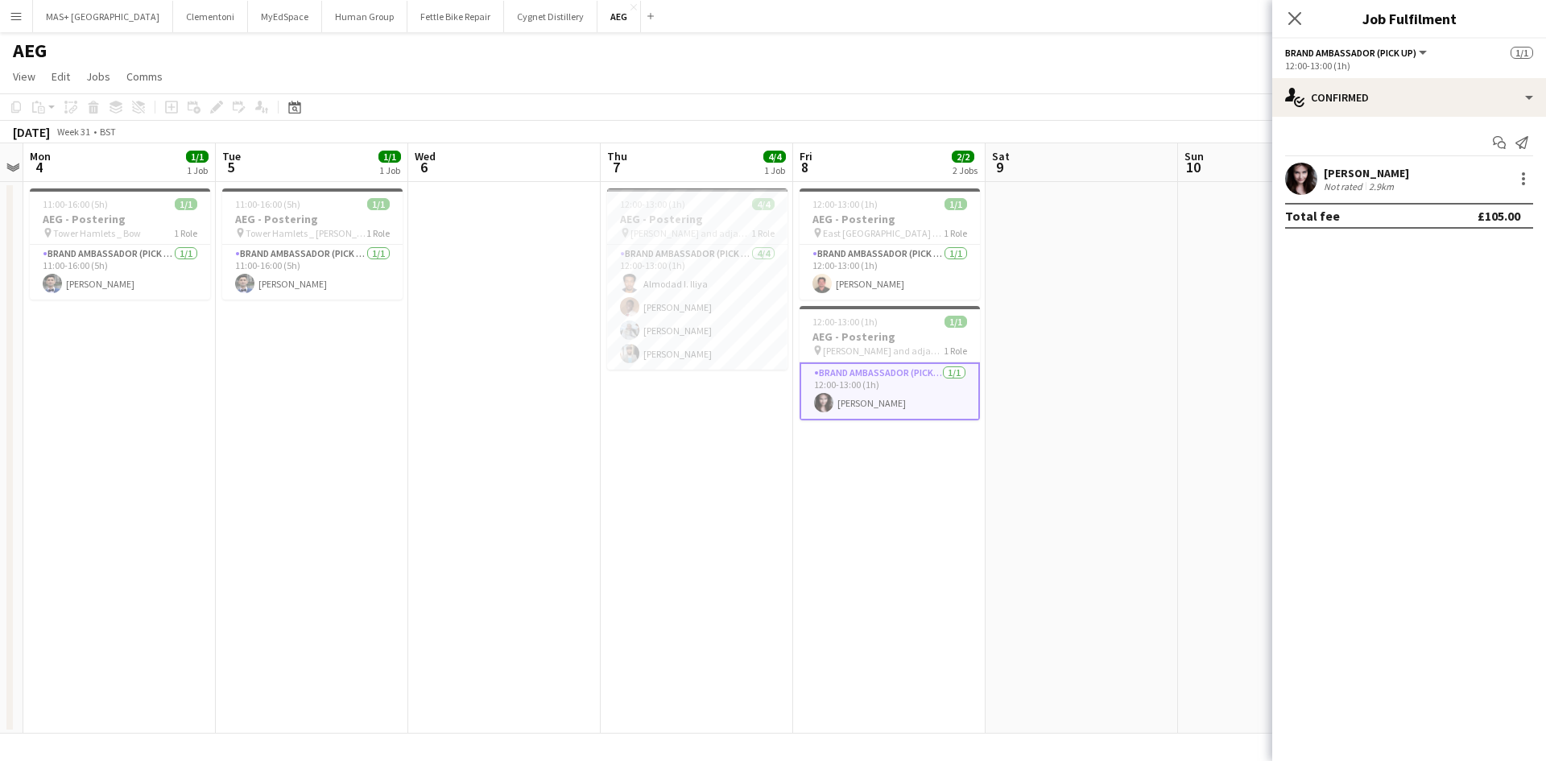
click at [1043, 328] on app-date-cell at bounding box center [1081, 458] width 192 height 552
